Goal: Task Accomplishment & Management: Use online tool/utility

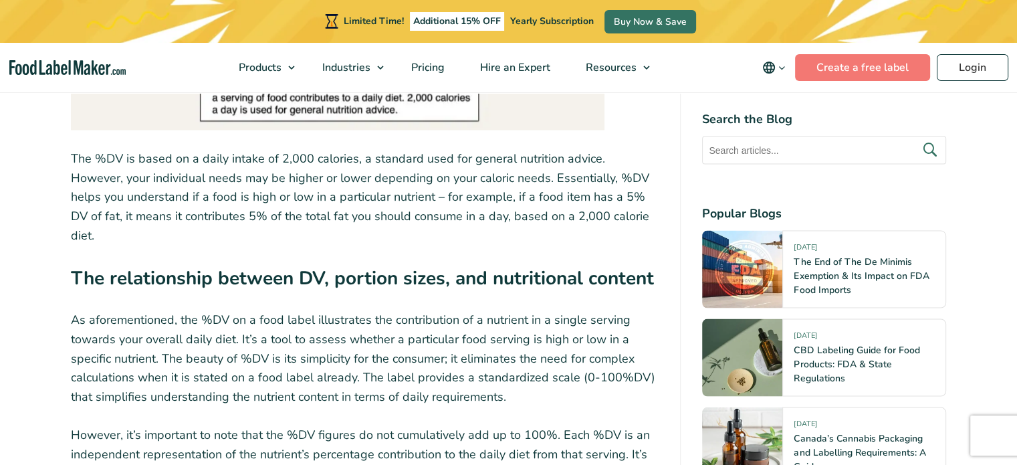
scroll to position [3343, 0]
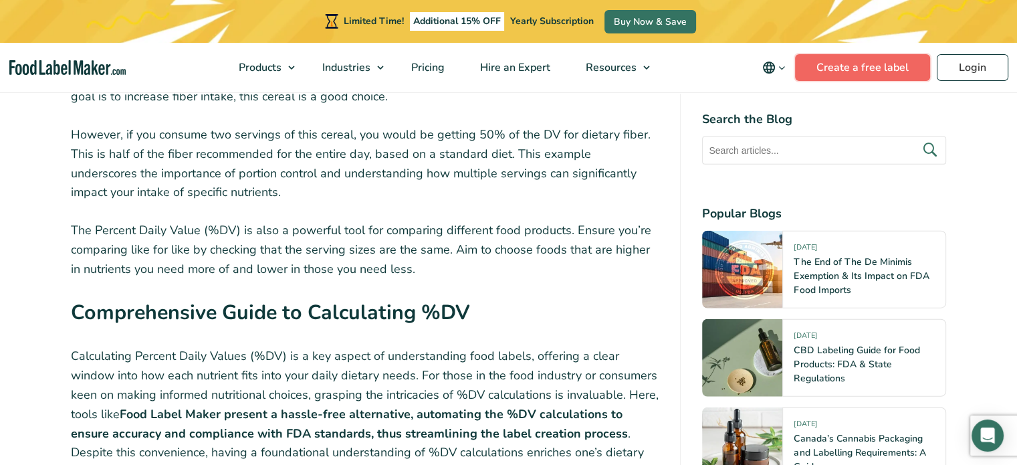
click at [828, 66] on link "Create a free label" at bounding box center [862, 67] width 135 height 27
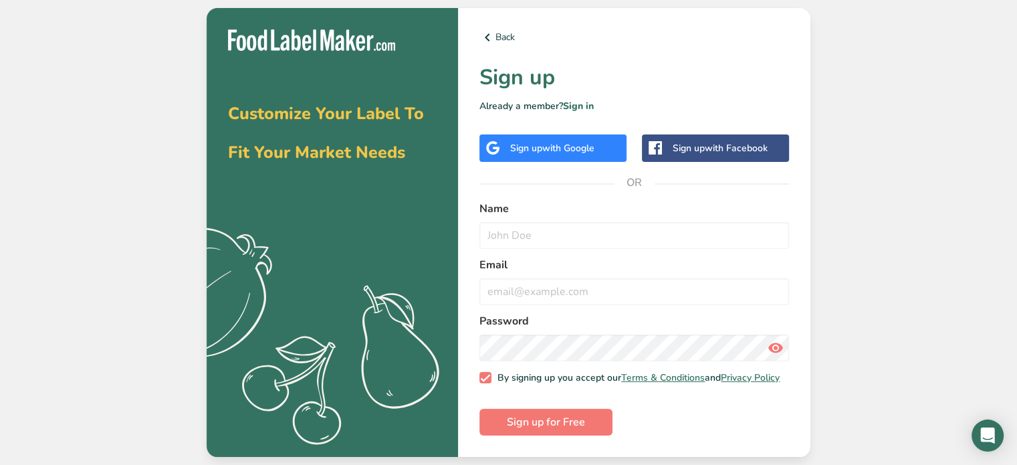
click at [556, 145] on span "with Google" at bounding box center [568, 148] width 52 height 13
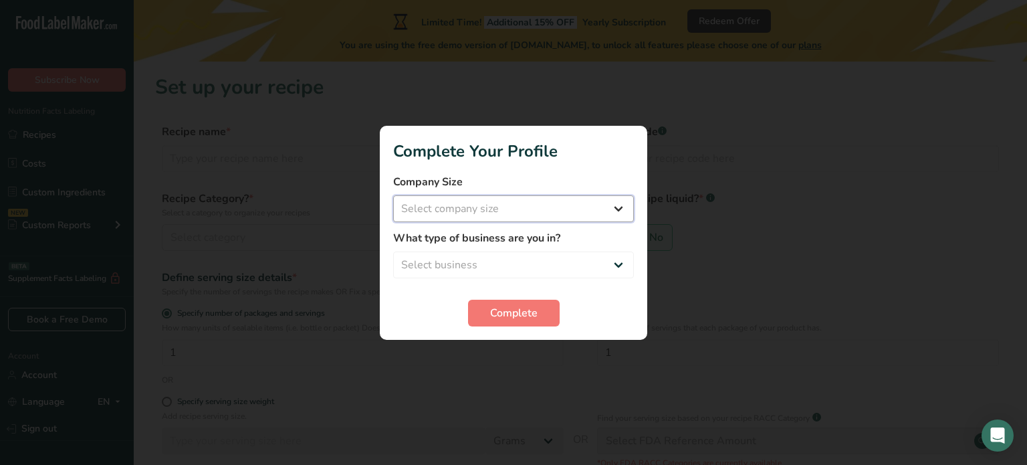
click at [500, 211] on select "Select company size Fewer than 10 Employees 10 to 50 Employees 51 to 500 Employ…" at bounding box center [513, 208] width 241 height 27
select select "1"
click at [393, 195] on select "Select company size Fewer than 10 Employees 10 to 50 Employees 51 to 500 Employ…" at bounding box center [513, 208] width 241 height 27
click at [497, 258] on select "Select business Packaged Food Manufacturer Restaurant & Cafe Bakery Meal Plans …" at bounding box center [513, 264] width 241 height 27
select select "1"
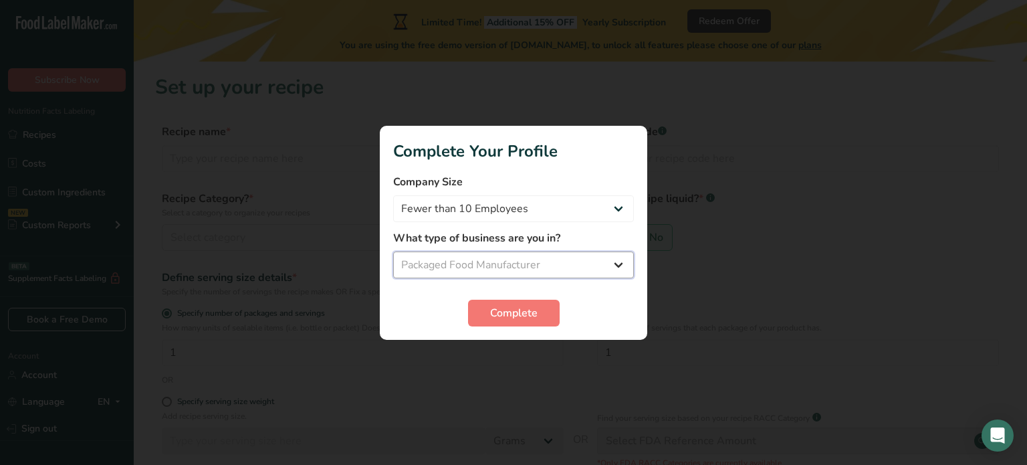
click at [393, 251] on select "Select business Packaged Food Manufacturer Restaurant & Cafe Bakery Meal Plans …" at bounding box center [513, 264] width 241 height 27
click at [524, 318] on span "Complete" at bounding box center [513, 313] width 47 height 16
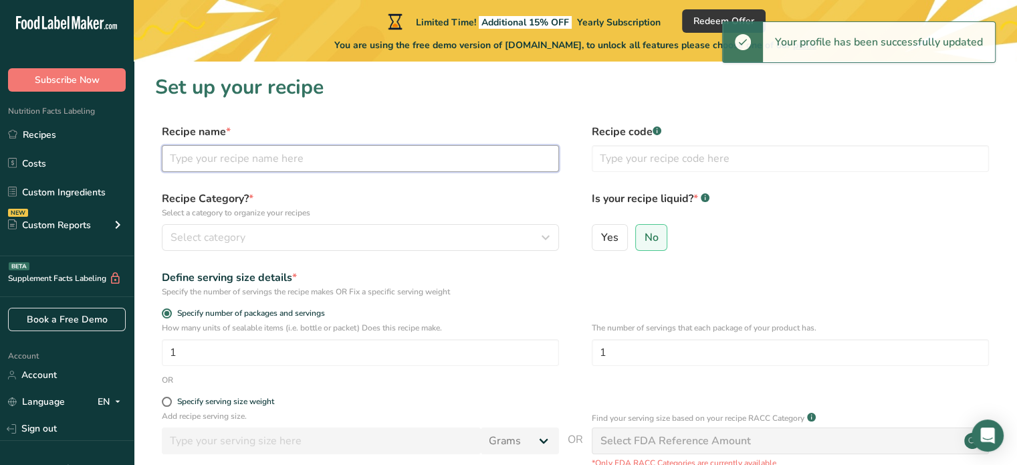
click at [311, 161] on input "text" at bounding box center [360, 158] width 397 height 27
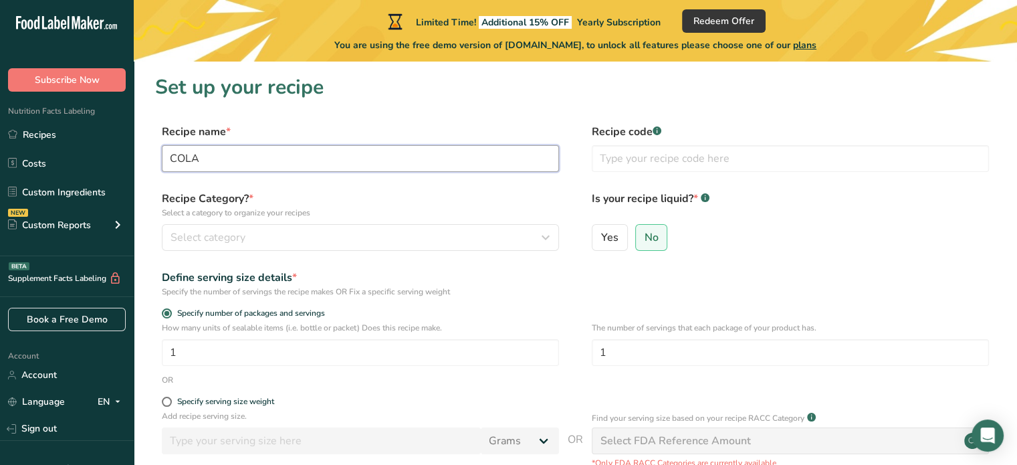
type input "COLA"
type input "1"
click at [347, 227] on button "Select category" at bounding box center [360, 237] width 397 height 27
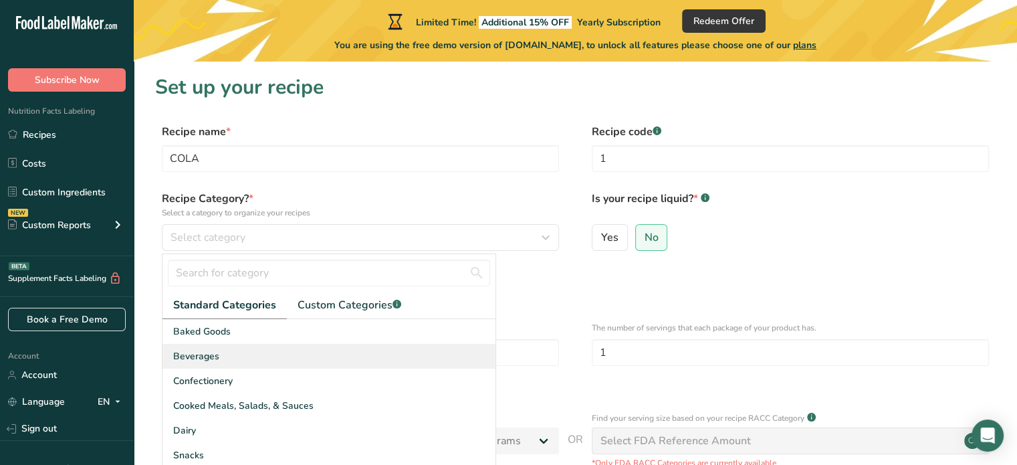
click at [224, 357] on div "Beverages" at bounding box center [328, 356] width 333 height 25
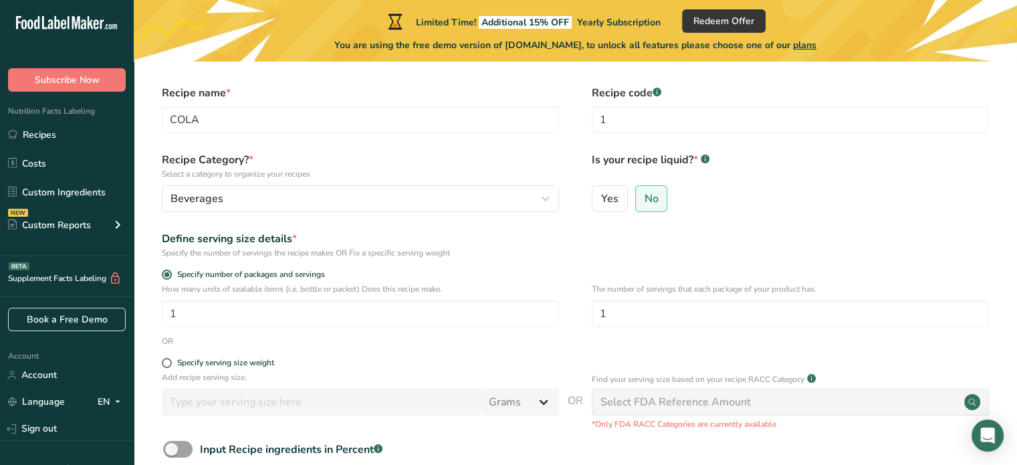
scroll to position [48, 0]
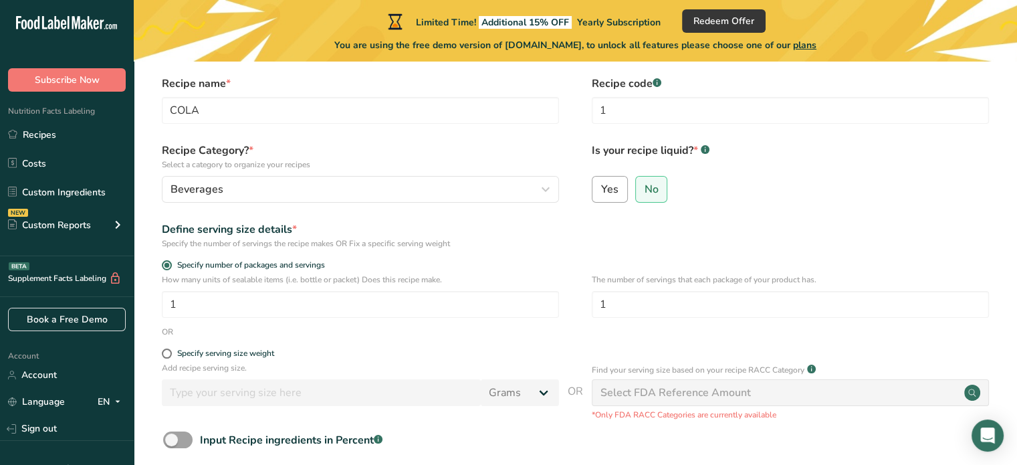
click at [610, 191] on span "Yes" at bounding box center [609, 189] width 17 height 13
click at [601, 191] on input "Yes" at bounding box center [596, 189] width 9 height 9
radio input "true"
radio input "false"
select select "22"
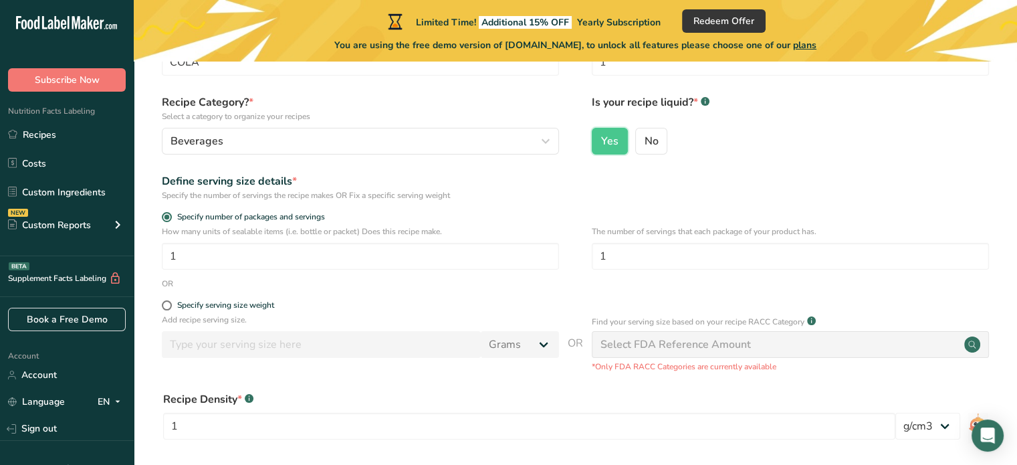
scroll to position [99, 0]
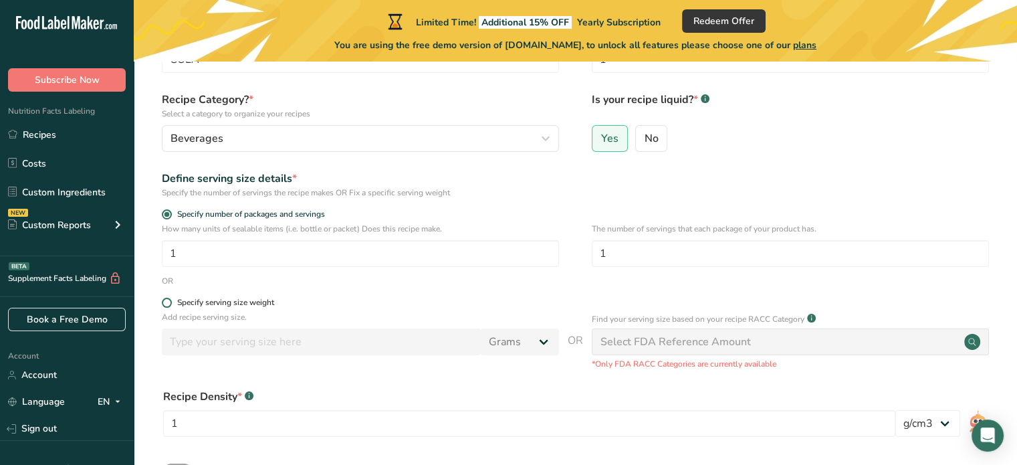
click at [249, 302] on div "Specify serving size weight" at bounding box center [225, 303] width 97 height 10
click at [171, 302] on input "Specify serving size weight" at bounding box center [166, 302] width 9 height 9
radio input "true"
radio input "false"
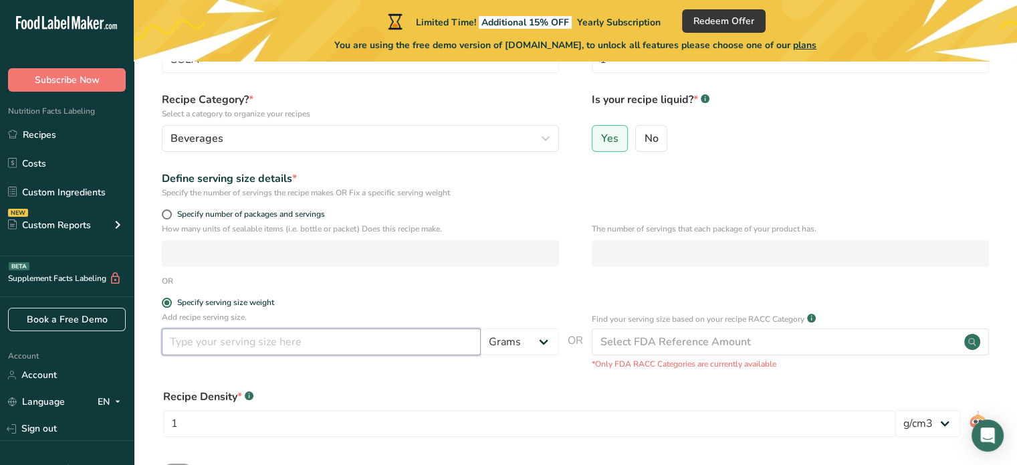
click at [300, 344] on input "number" at bounding box center [321, 341] width 319 height 27
type input "200"
click at [494, 349] on select "Grams kg mg mcg lb oz l mL fl oz tbsp tsp cup qt gallon" at bounding box center [520, 341] width 78 height 27
select select "17"
click at [481, 328] on select "Grams kg mg mcg lb oz l mL fl oz tbsp tsp cup qt gallon" at bounding box center [520, 341] width 78 height 27
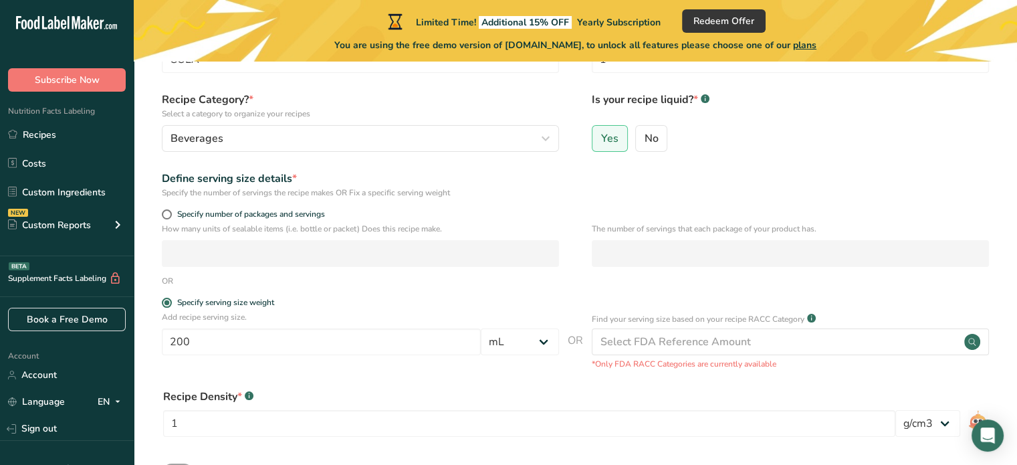
click at [572, 306] on div "Specify serving size weight" at bounding box center [575, 304] width 840 height 13
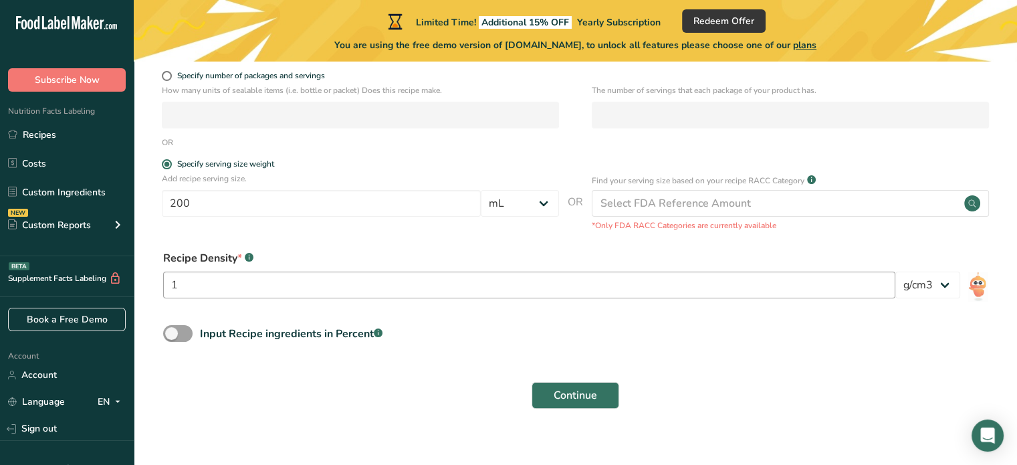
scroll to position [254, 0]
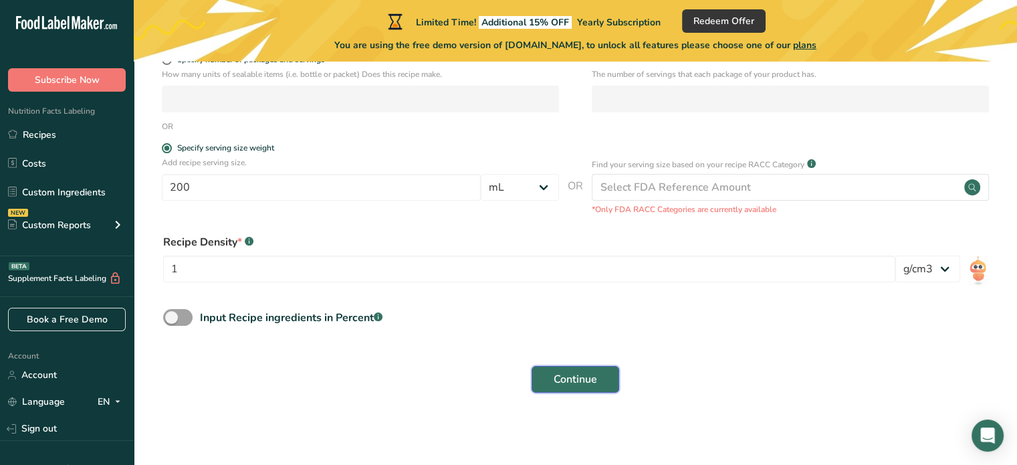
drag, startPoint x: 598, startPoint y: 384, endPoint x: 580, endPoint y: 366, distance: 25.1
click at [596, 384] on button "Continue" at bounding box center [576, 379] width 88 height 27
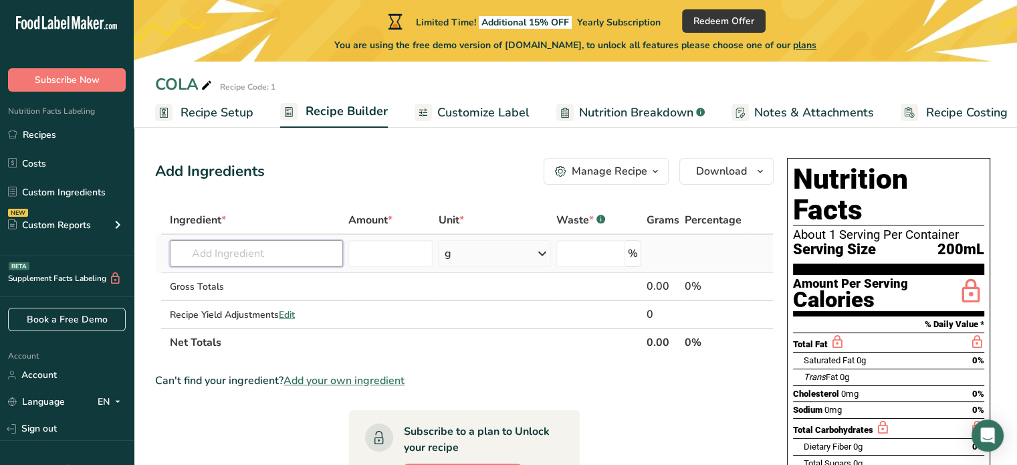
click at [213, 251] on input "text" at bounding box center [256, 253] width 173 height 27
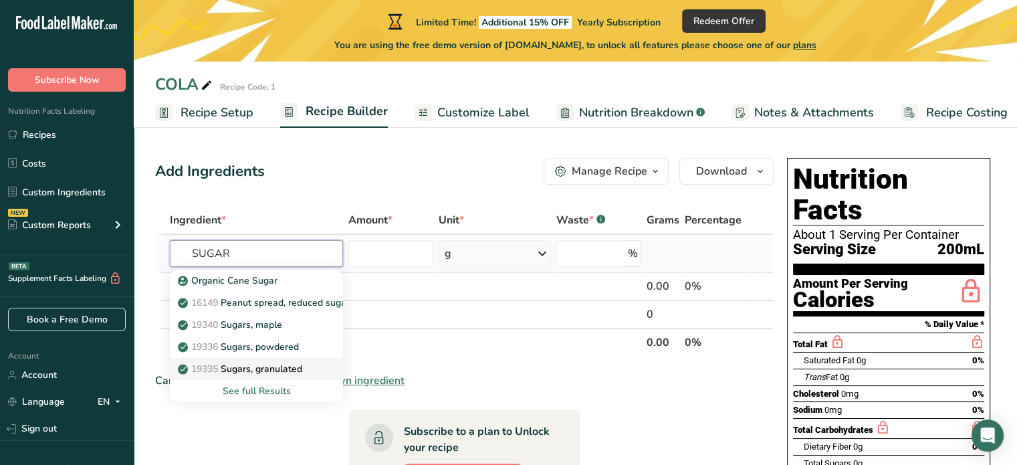
type input "SUGAR"
click at [302, 372] on p "19335 [GEOGRAPHIC_DATA], granulated" at bounding box center [242, 369] width 122 height 14
type input "Sugars, granulated"
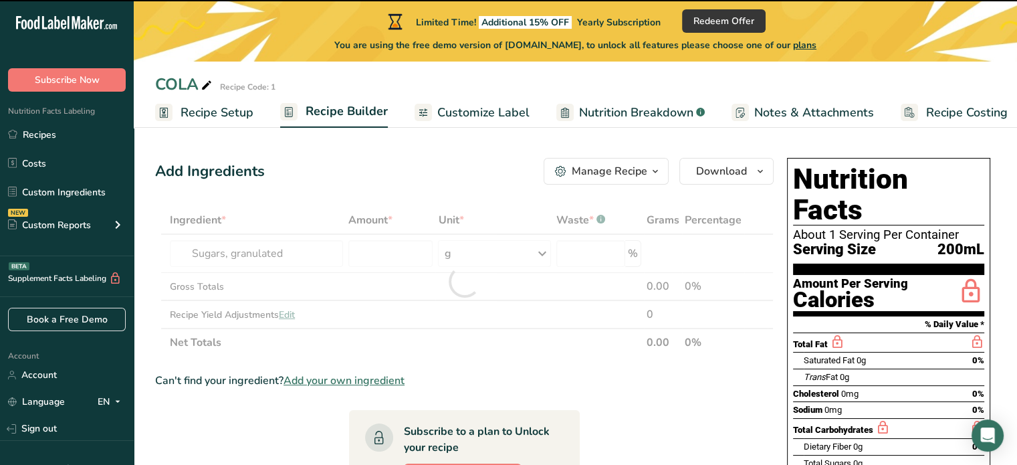
type input "0"
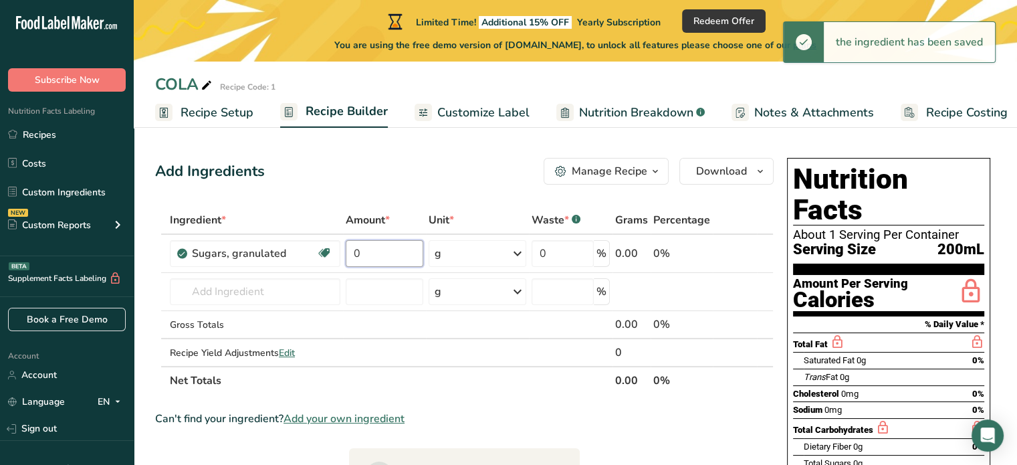
click at [392, 254] on input "0" at bounding box center [385, 253] width 78 height 27
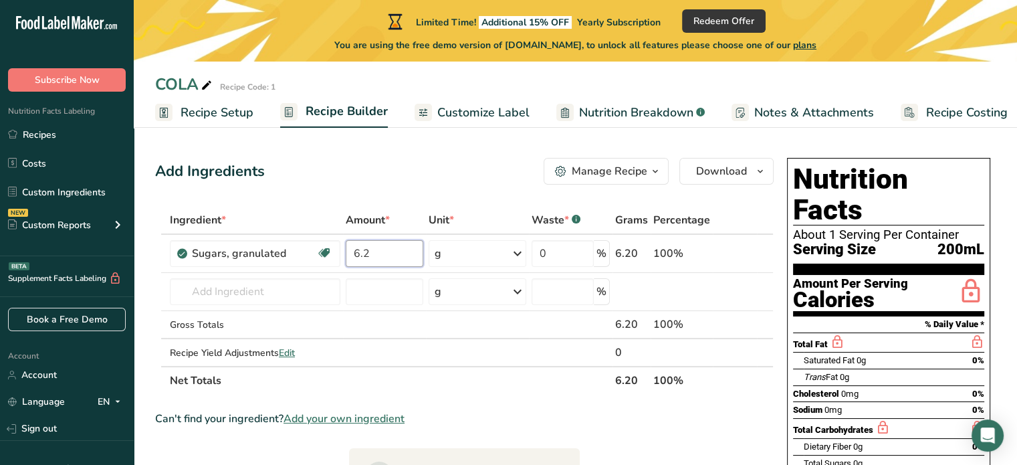
type input "6.2"
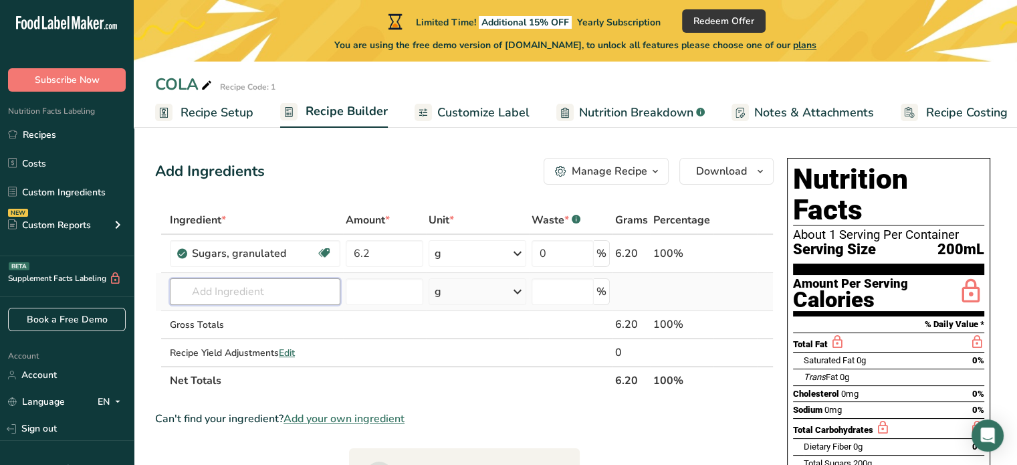
click at [288, 299] on input "text" at bounding box center [255, 291] width 171 height 27
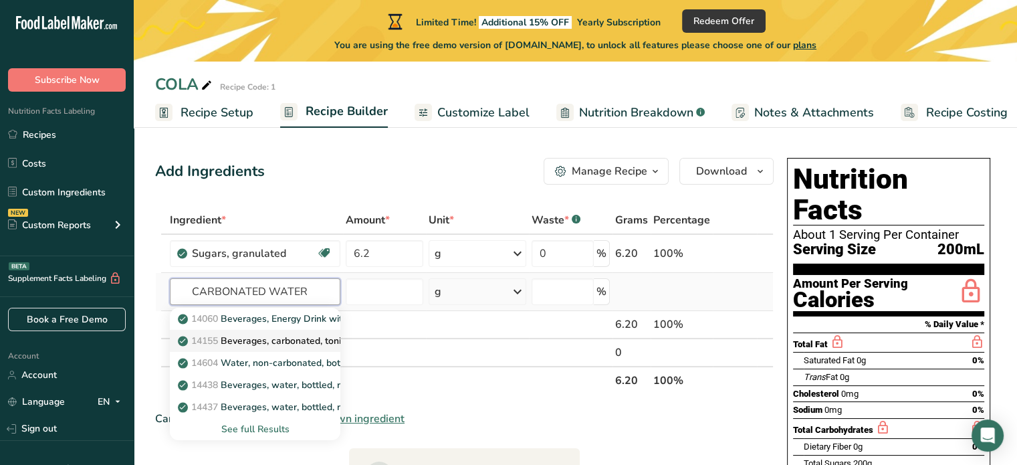
type input "CARBONATED WATER"
click at [312, 340] on p "14155 Beverages, carbonated, tonic water" at bounding box center [277, 341] width 193 height 14
type input "Beverages, carbonated, tonic water"
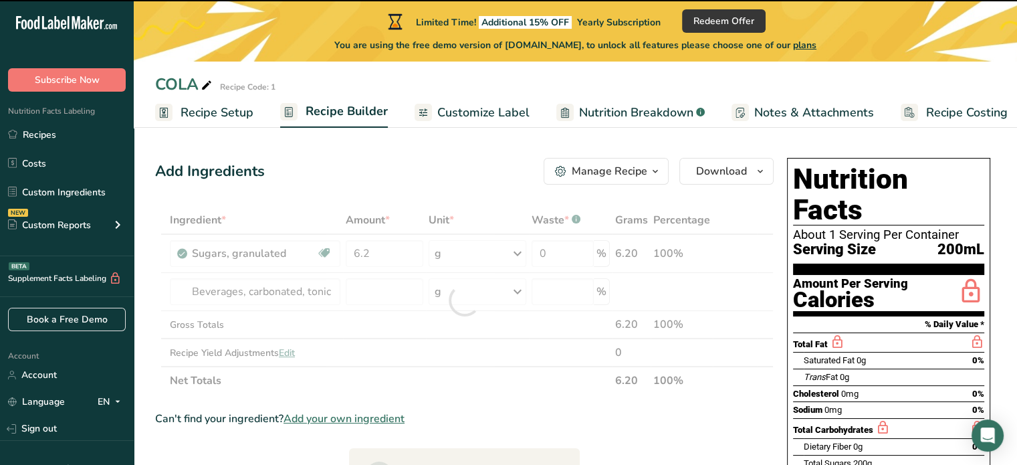
type input "0"
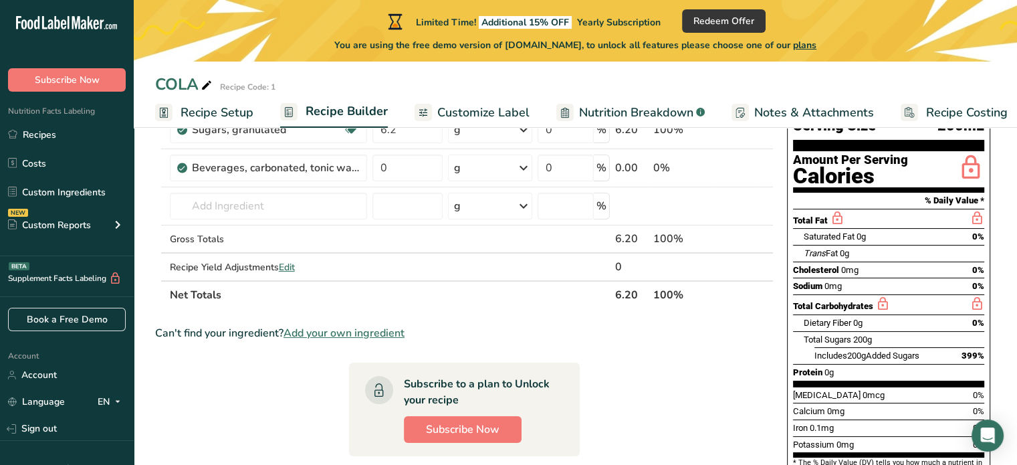
scroll to position [133, 0]
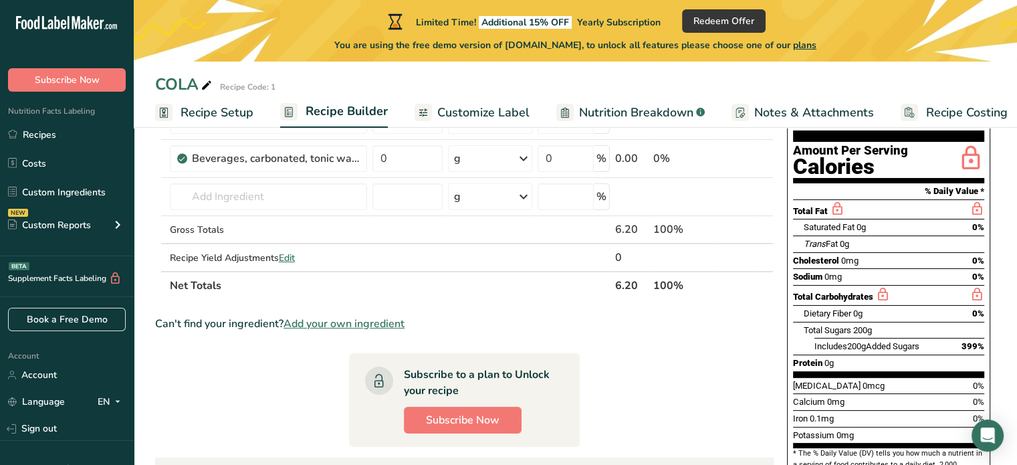
click at [207, 112] on span "Recipe Setup" at bounding box center [217, 113] width 73 height 18
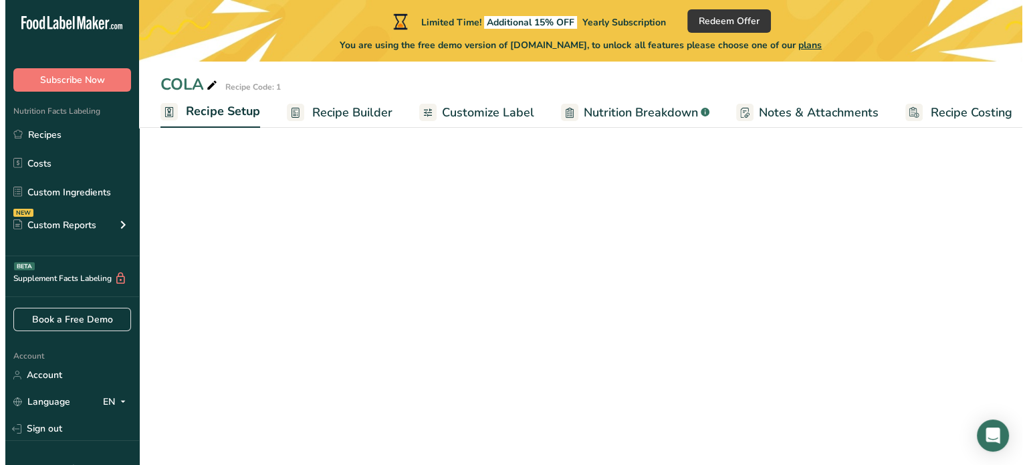
scroll to position [0, 5]
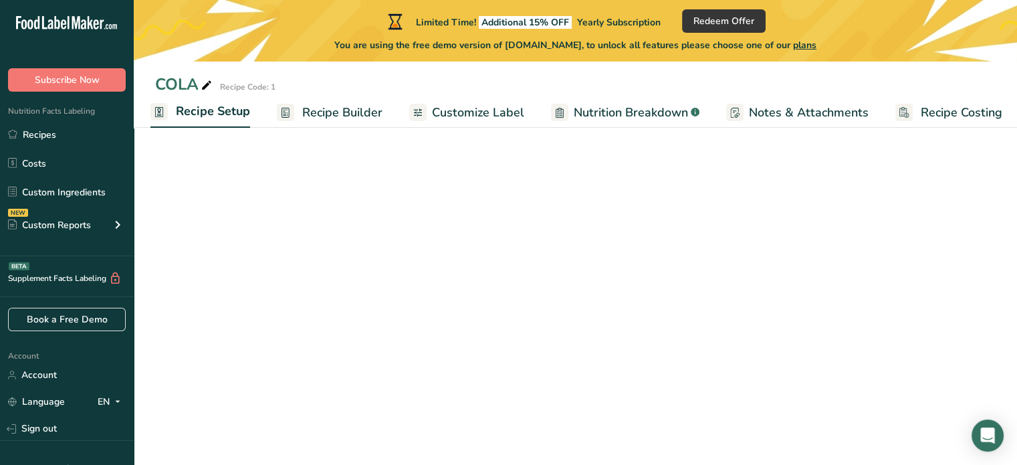
select select "17"
select select "22"
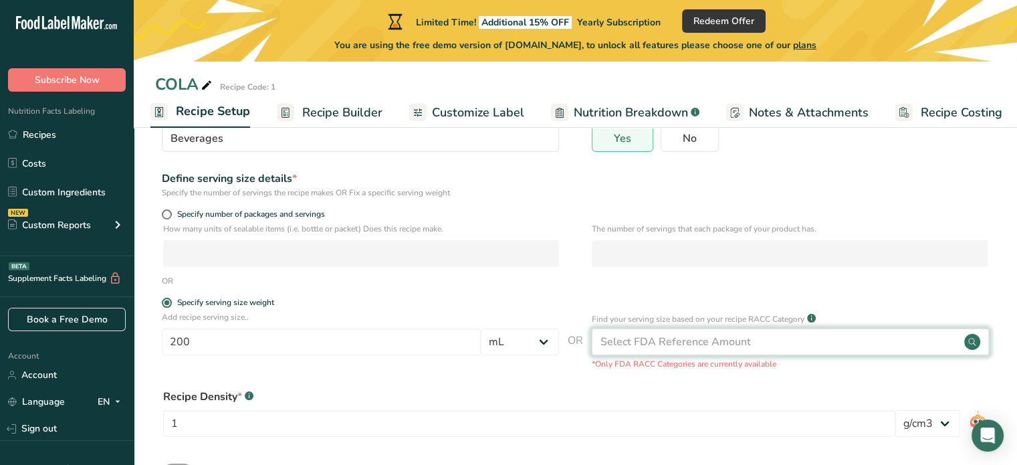
click at [725, 348] on div "Select FDA Reference Amount" at bounding box center [675, 342] width 150 height 16
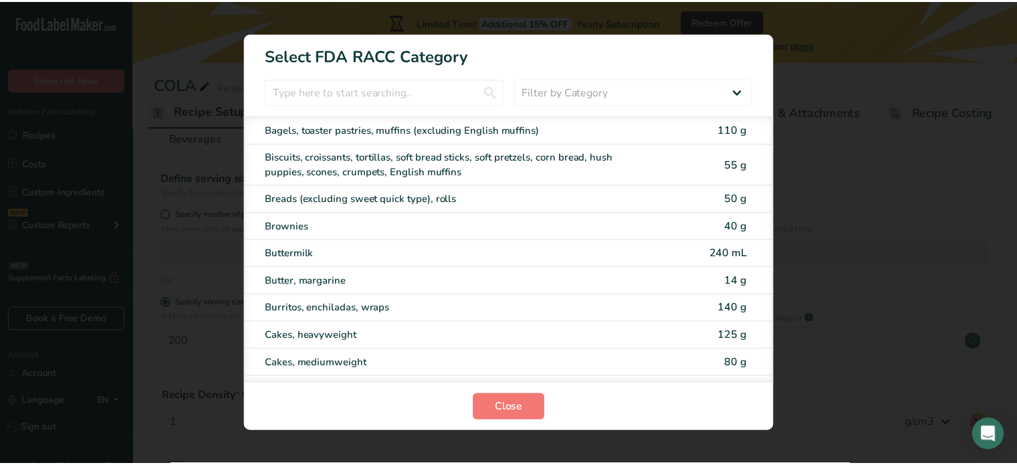
scroll to position [0, 1]
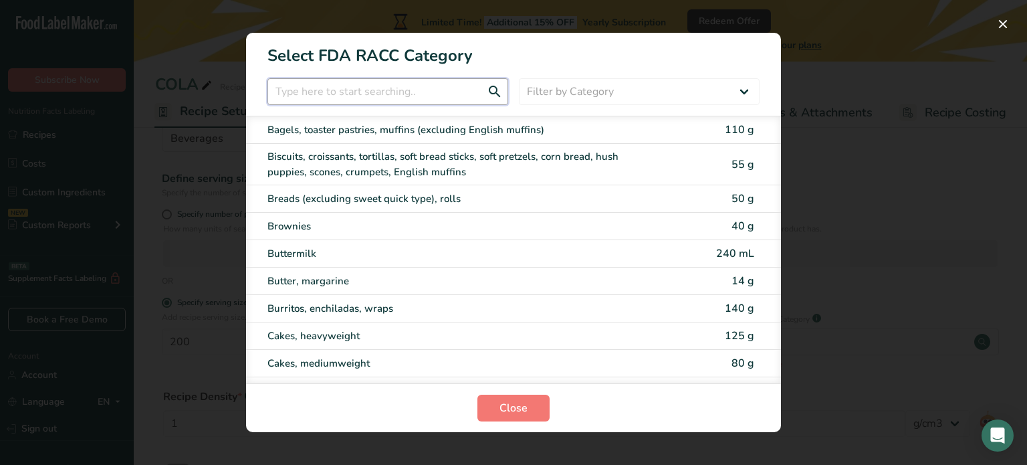
click at [378, 88] on input "RACC Category Selection Modal" at bounding box center [387, 91] width 241 height 27
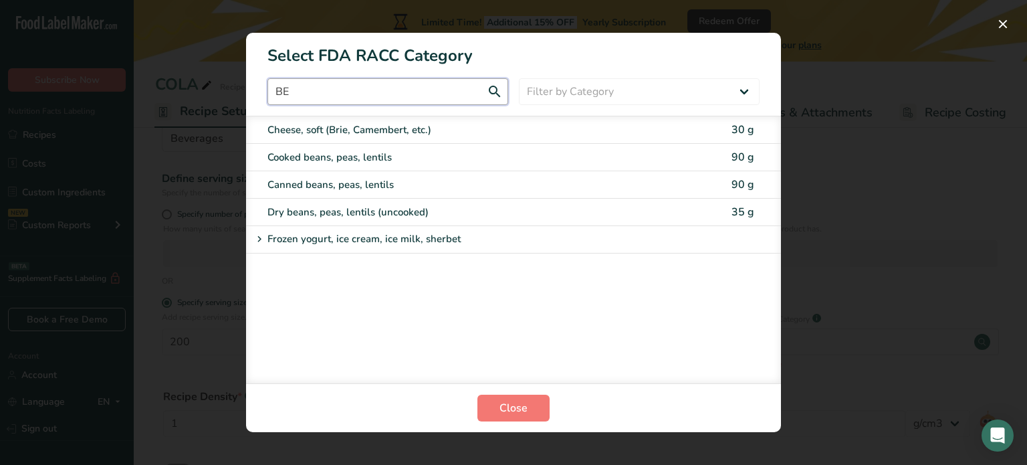
type input "B"
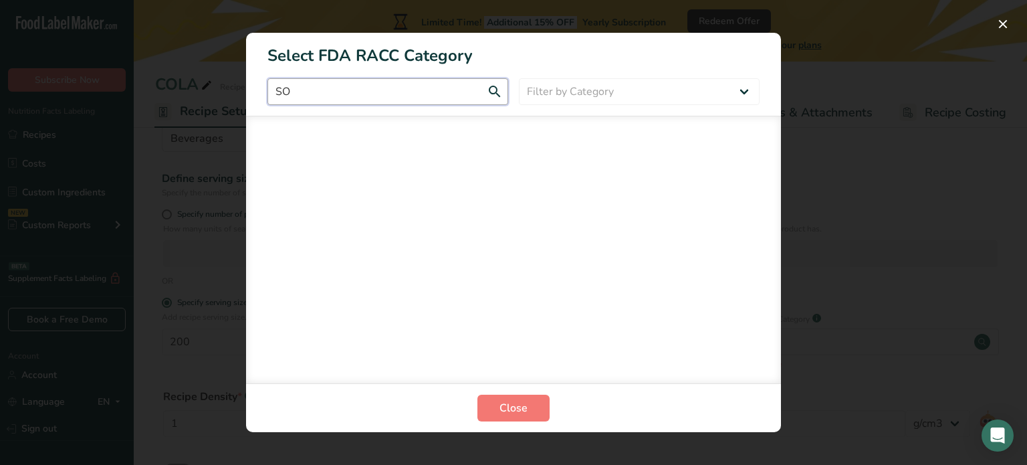
type input "S"
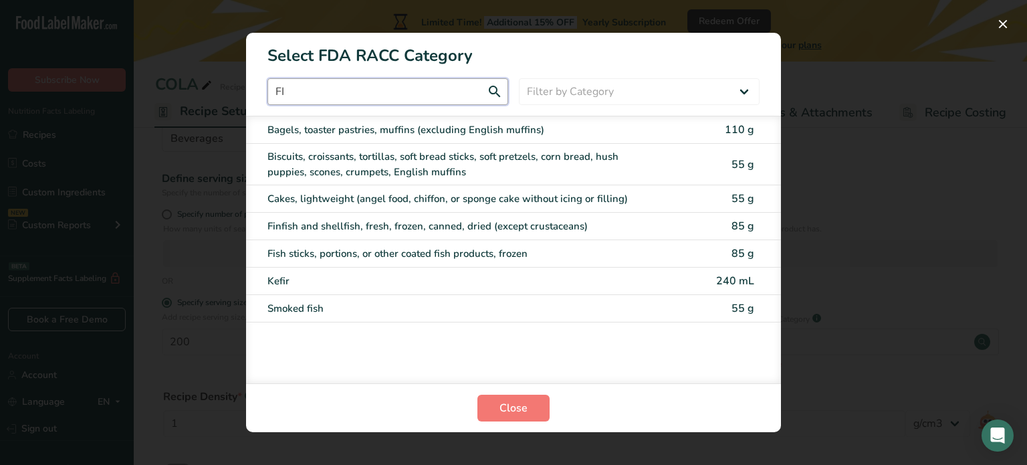
type input "F"
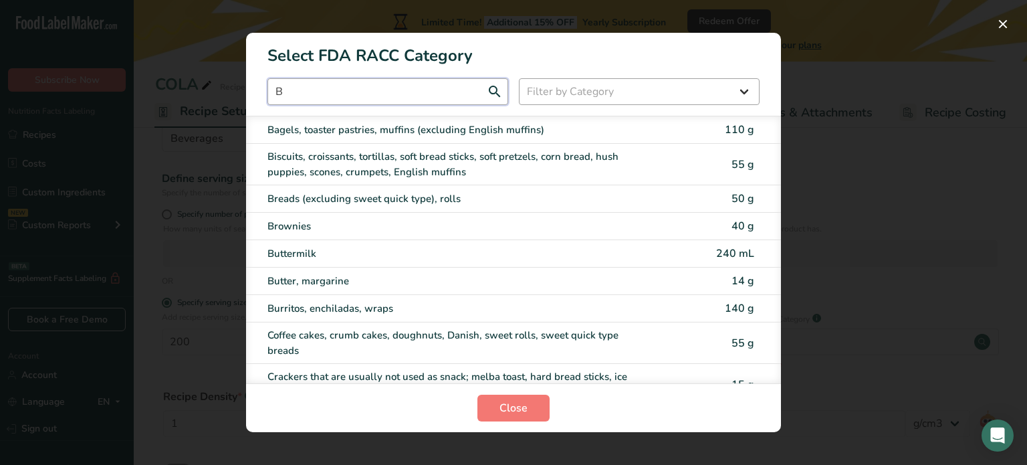
type input "B"
click at [582, 96] on select "Filter by Category All Bakery products [GEOGRAPHIC_DATA] Cereals and other grai…" at bounding box center [639, 91] width 241 height 27
select select "6"
click at [519, 78] on select "Filter by Category All Bakery products [GEOGRAPHIC_DATA] Cereals and other grai…" at bounding box center [639, 91] width 241 height 27
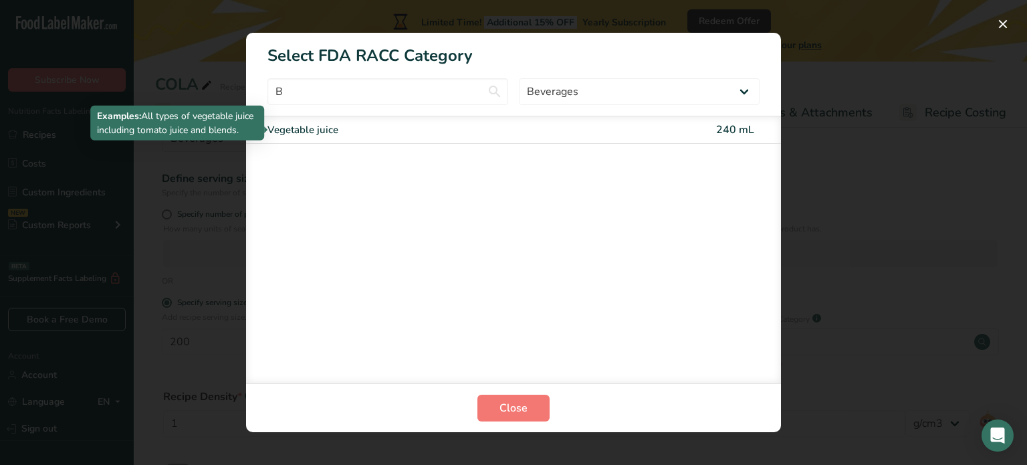
click at [352, 128] on div "Vegetable juice" at bounding box center [457, 129] width 380 height 15
type input "240"
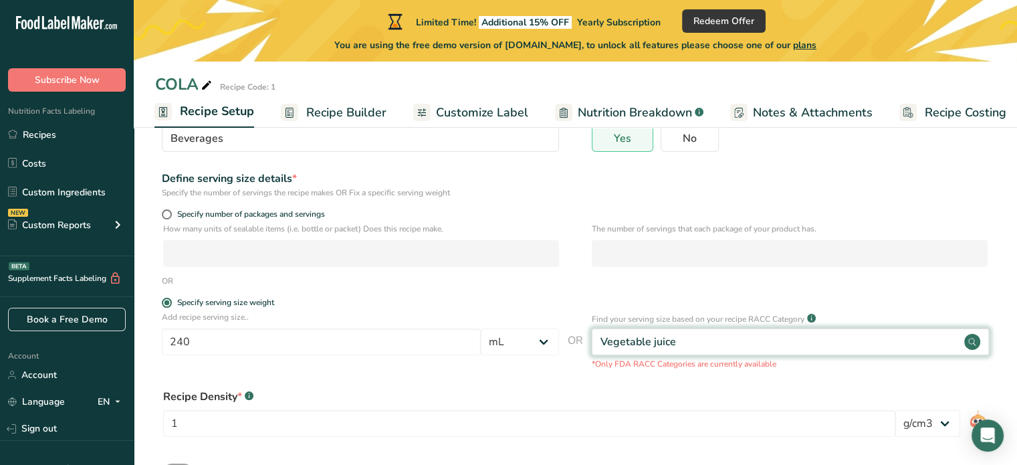
drag, startPoint x: 778, startPoint y: 344, endPoint x: 596, endPoint y: 340, distance: 181.3
click at [596, 340] on div "Vegetable juice" at bounding box center [790, 341] width 397 height 27
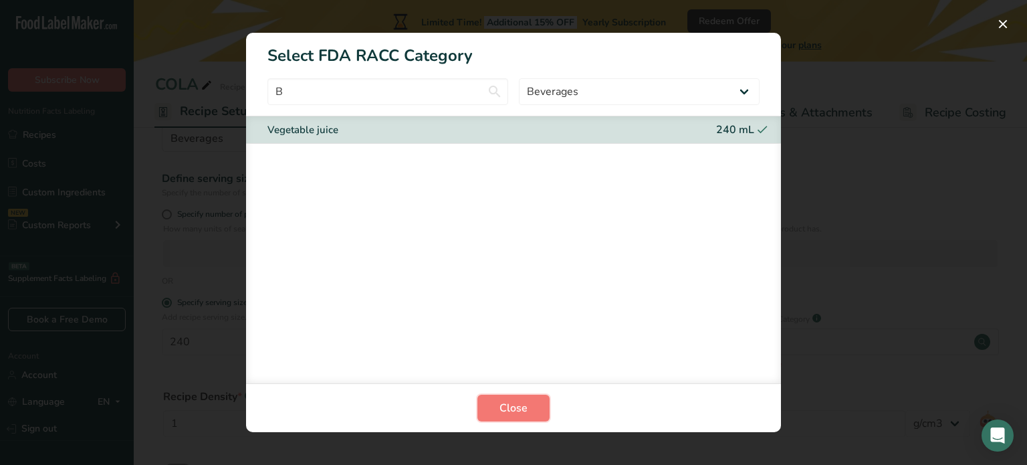
drag, startPoint x: 531, startPoint y: 409, endPoint x: 777, endPoint y: 393, distance: 246.5
click at [532, 409] on button "Close" at bounding box center [513, 407] width 72 height 27
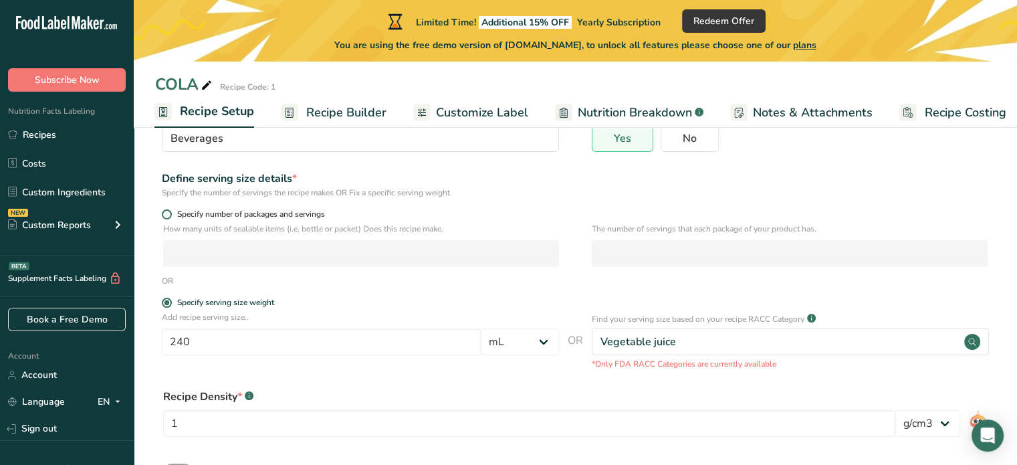
click at [162, 209] on label "Specify number of packages and servings" at bounding box center [360, 214] width 397 height 10
click at [162, 210] on input "Specify number of packages and servings" at bounding box center [166, 214] width 9 height 9
radio input "true"
radio input "false"
select select "0"
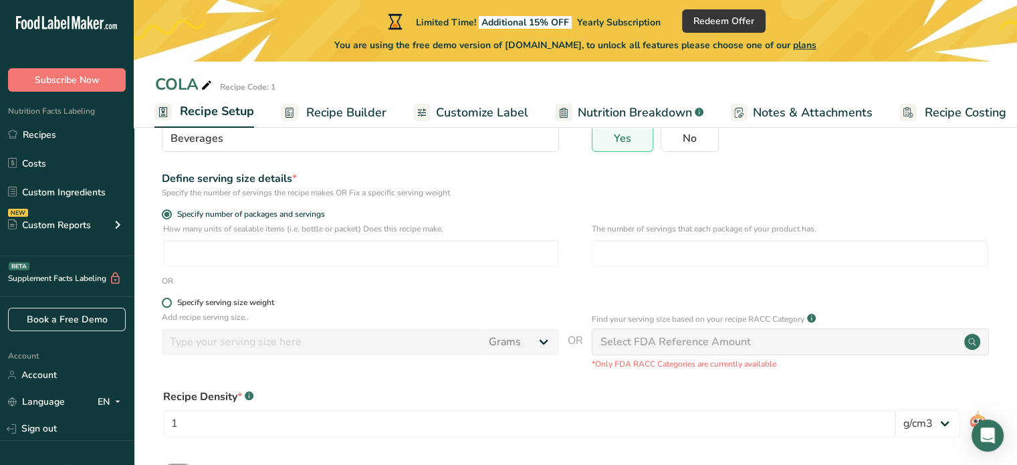
click at [191, 302] on div "Specify serving size weight" at bounding box center [225, 303] width 97 height 10
click at [171, 302] on input "Specify serving size weight" at bounding box center [166, 302] width 9 height 9
radio input "true"
radio input "false"
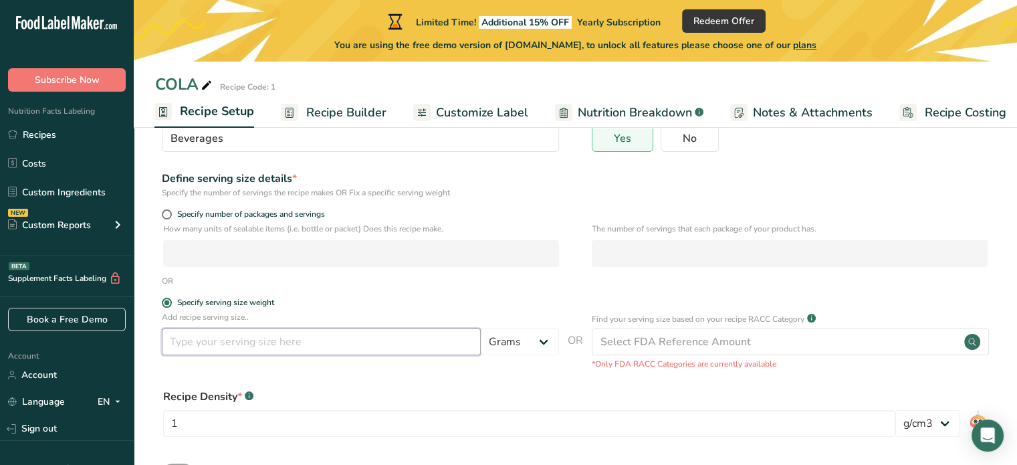
click at [235, 344] on input "number" at bounding box center [321, 341] width 319 height 27
type input "200"
click at [471, 306] on label "Specify serving size weight" at bounding box center [360, 303] width 397 height 10
click at [171, 306] on input "Specify serving size weight" at bounding box center [166, 302] width 9 height 9
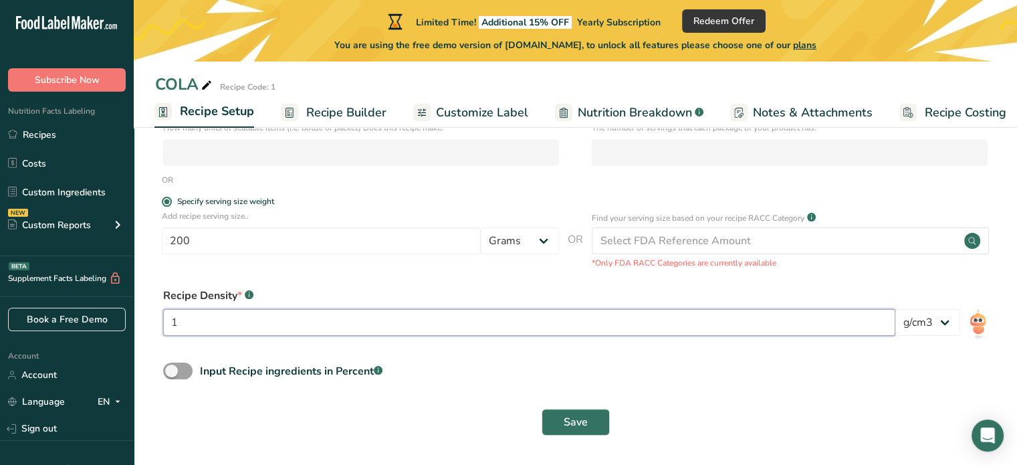
click at [310, 326] on input "1" at bounding box center [529, 322] width 732 height 27
click at [925, 324] on select "lb/ft3 g/cm3" at bounding box center [927, 322] width 65 height 27
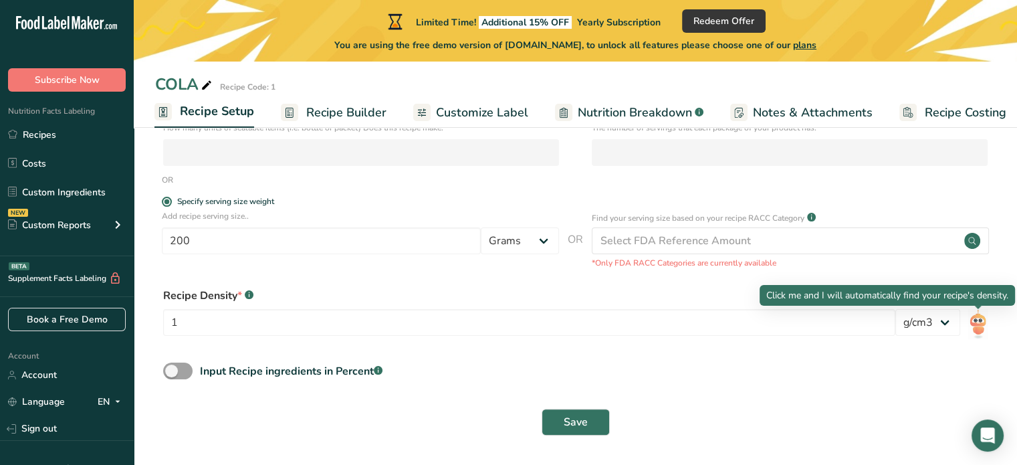
click at [976, 320] on img at bounding box center [977, 324] width 19 height 30
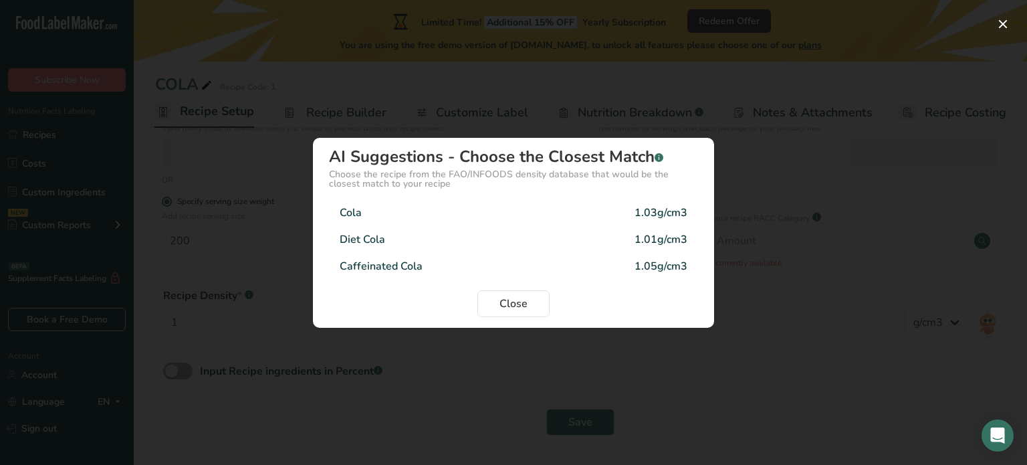
click at [682, 217] on div "1.03g/cm3" at bounding box center [661, 213] width 53 height 16
type input "1.03"
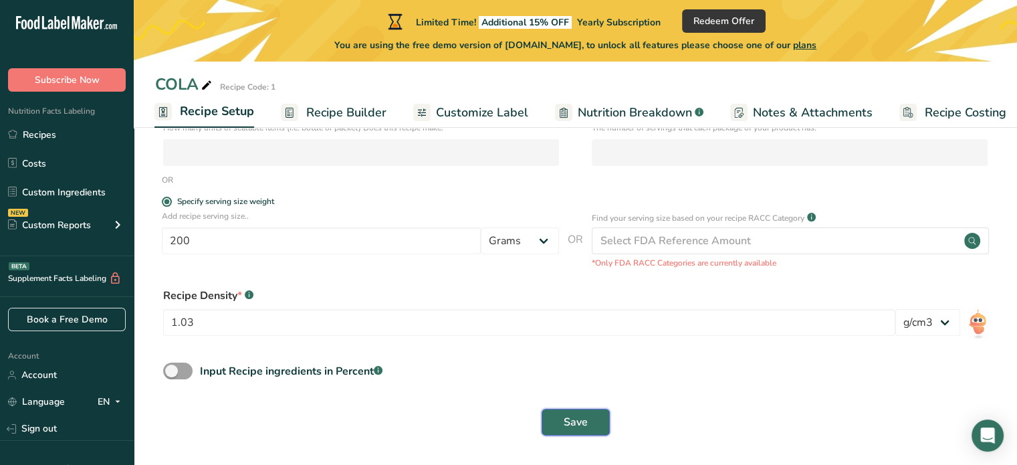
click at [580, 417] on span "Save" at bounding box center [576, 422] width 24 height 16
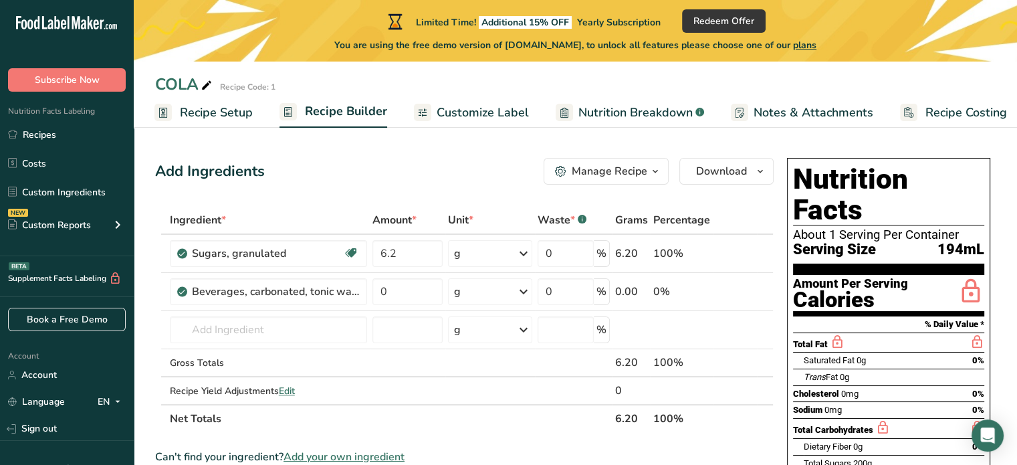
click at [626, 106] on span "Nutrition Breakdown" at bounding box center [635, 113] width 114 height 18
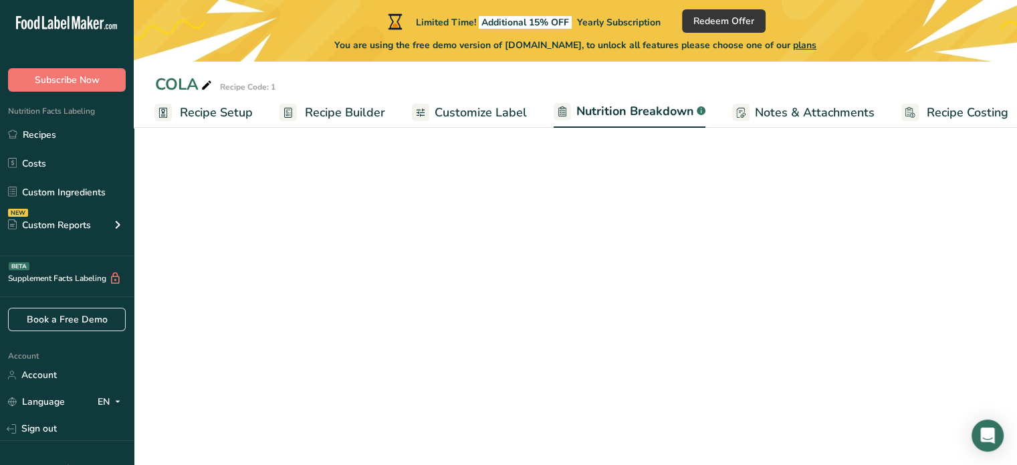
scroll to position [0, 13]
select select "Calories"
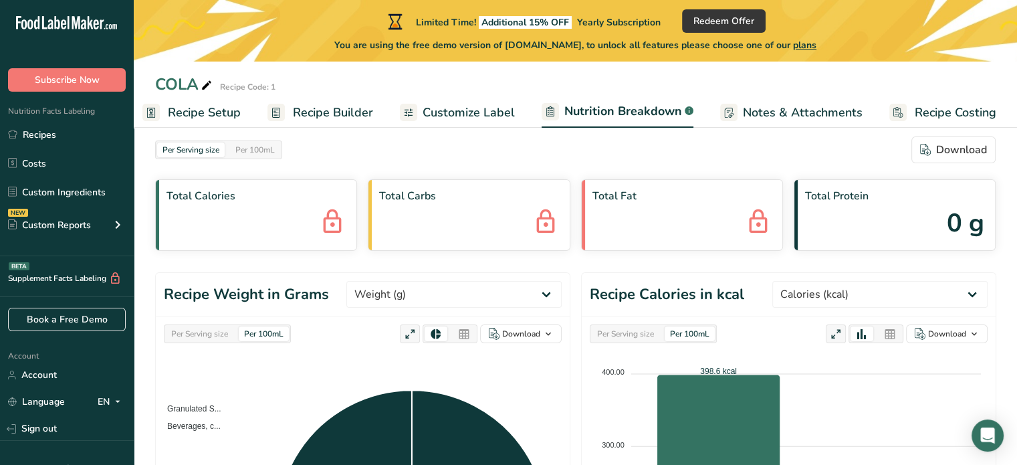
scroll to position [0, 0]
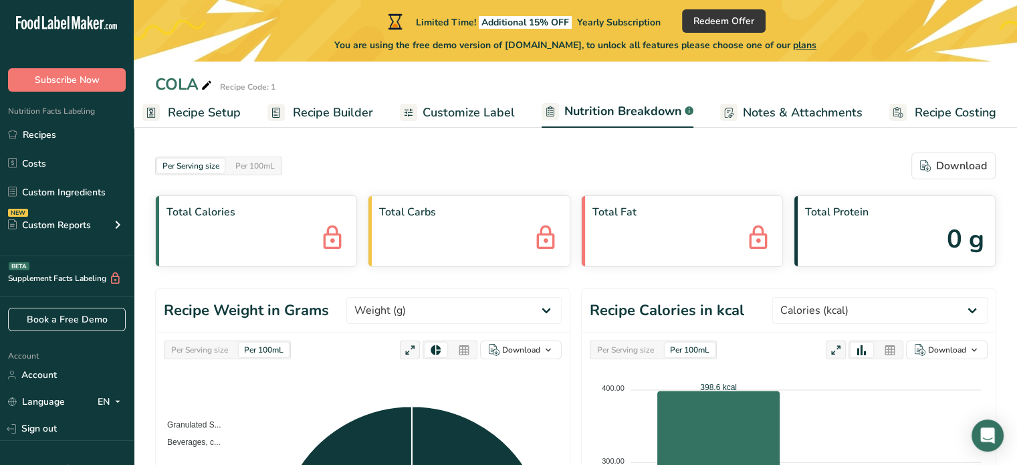
click at [465, 120] on span "Customize Label" at bounding box center [469, 113] width 92 height 18
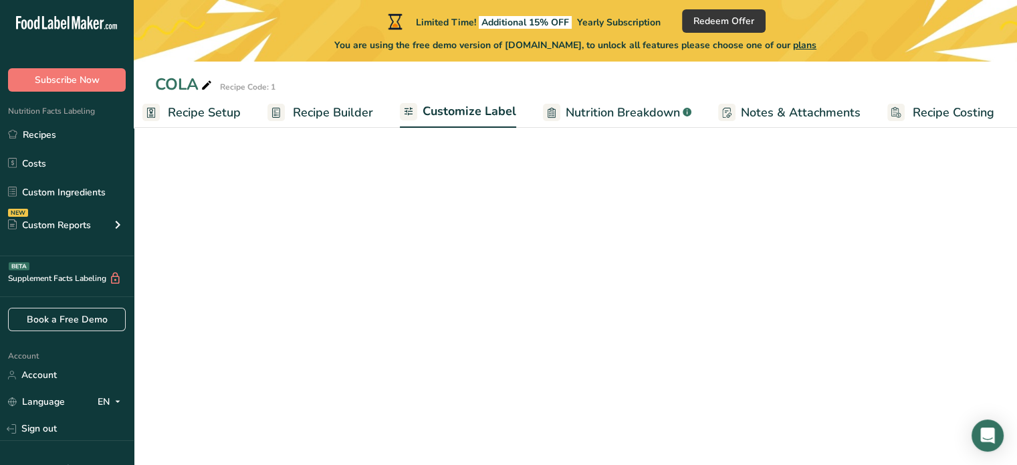
scroll to position [0, 11]
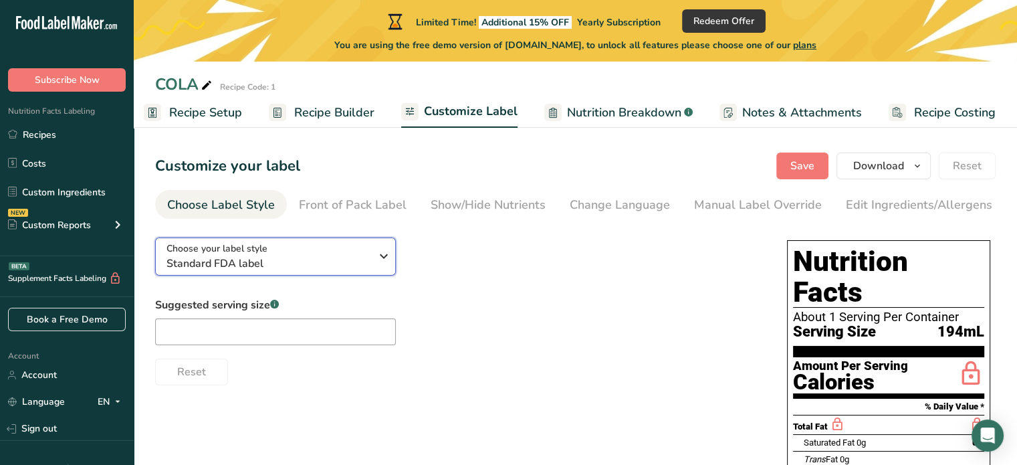
click at [361, 259] on span "Standard FDA label" at bounding box center [268, 263] width 204 height 16
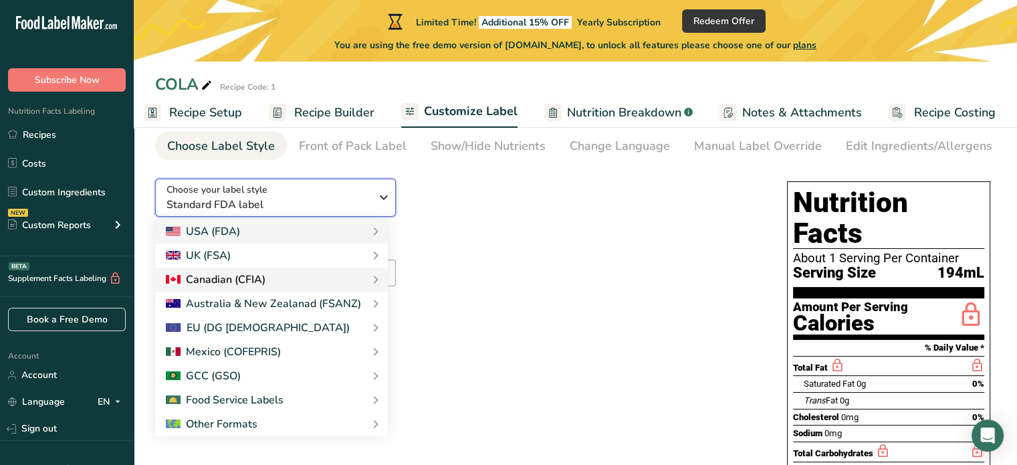
scroll to position [0, 0]
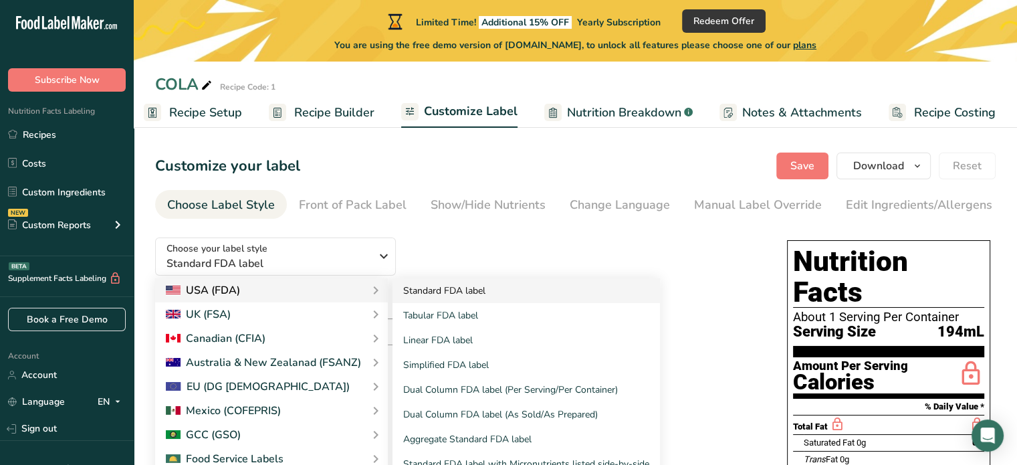
click at [471, 290] on link "Standard FDA label" at bounding box center [525, 290] width 267 height 25
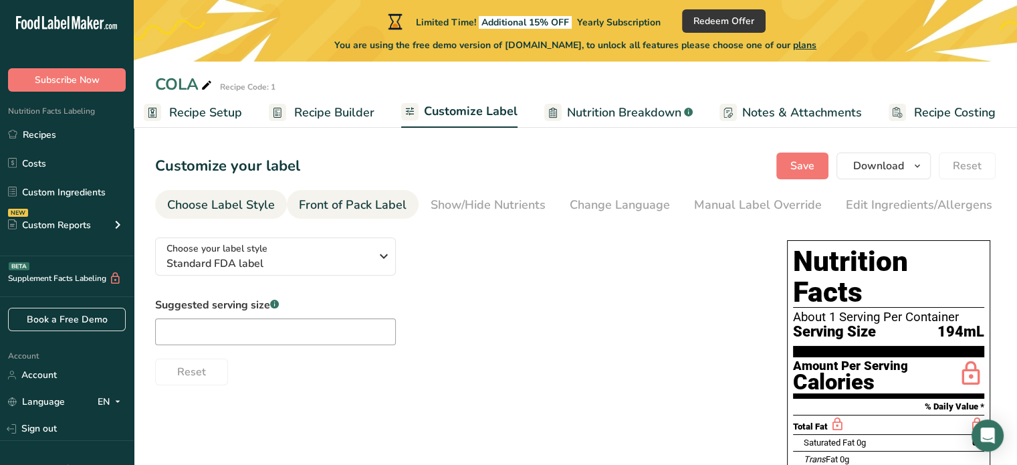
click at [339, 197] on div "Front of Pack Label" at bounding box center [353, 205] width 108 height 18
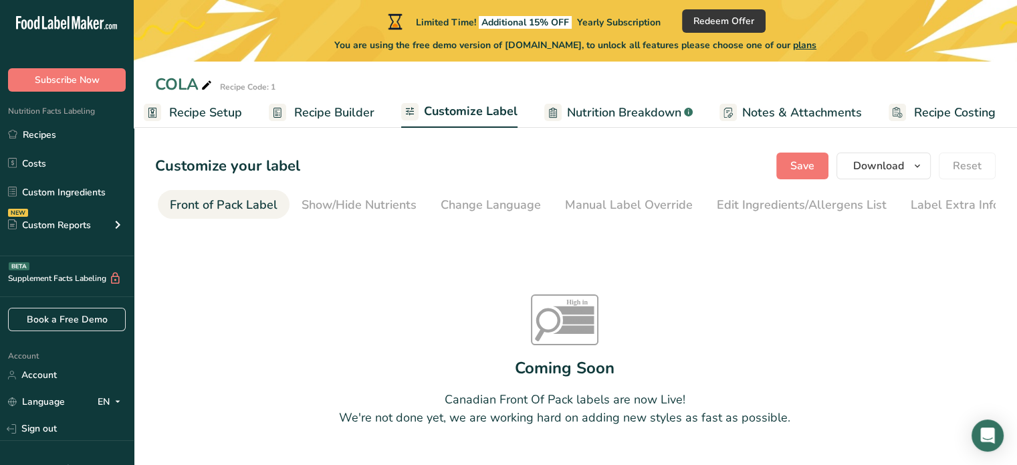
scroll to position [0, 130]
click at [320, 205] on div "Show/Hide Nutrients" at bounding box center [358, 205] width 115 height 18
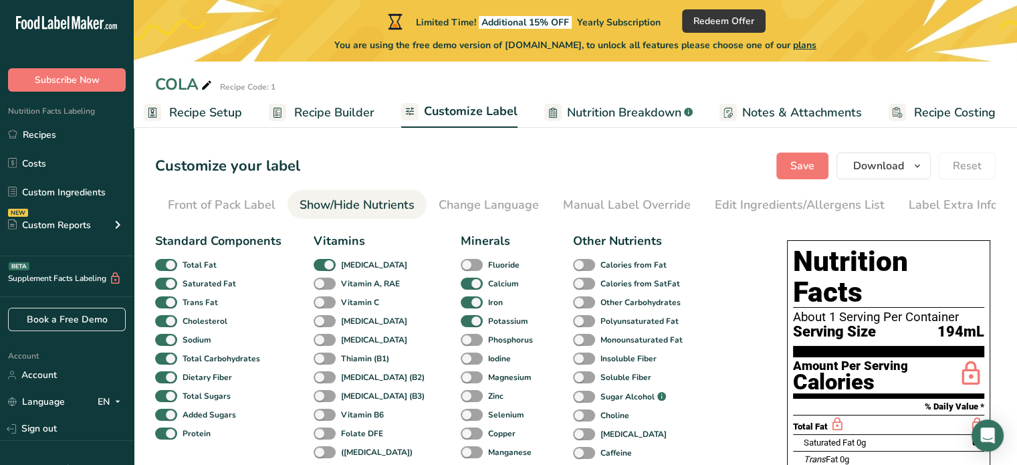
click at [302, 109] on span "Recipe Builder" at bounding box center [334, 113] width 80 height 18
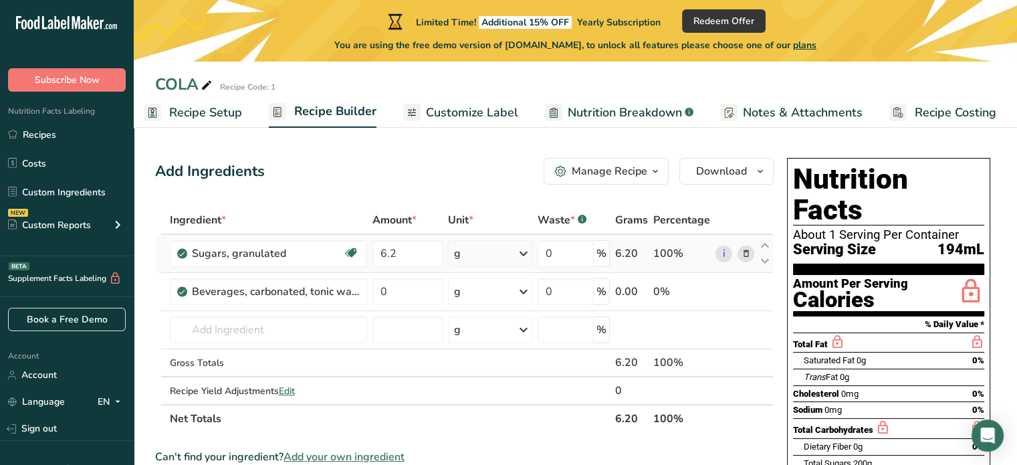
click at [625, 253] on div "6.20" at bounding box center [631, 253] width 33 height 16
drag, startPoint x: 629, startPoint y: 251, endPoint x: 641, endPoint y: 253, distance: 12.9
click at [641, 253] on div "6.20" at bounding box center [631, 253] width 33 height 16
click at [637, 235] on td "6.20" at bounding box center [631, 254] width 38 height 38
drag, startPoint x: 693, startPoint y: 227, endPoint x: 741, endPoint y: 259, distance: 57.3
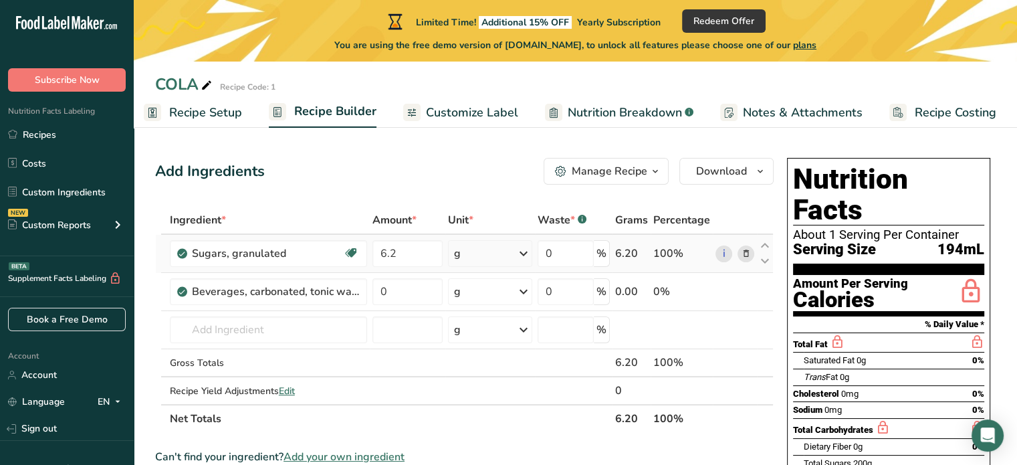
click at [699, 230] on th "Percentage" at bounding box center [682, 221] width 62 height 28
click at [735, 368] on td at bounding box center [735, 363] width 44 height 28
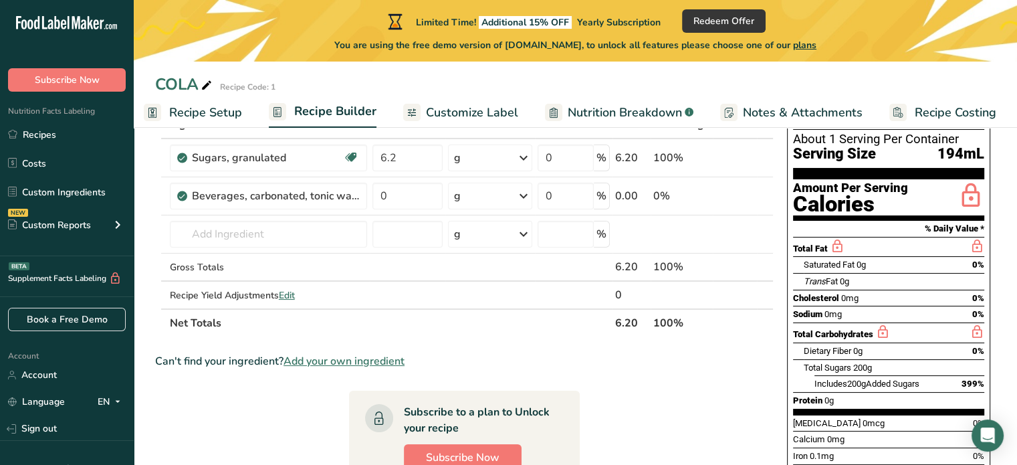
scroll to position [114, 0]
